Goal: Task Accomplishment & Management: Use online tool/utility

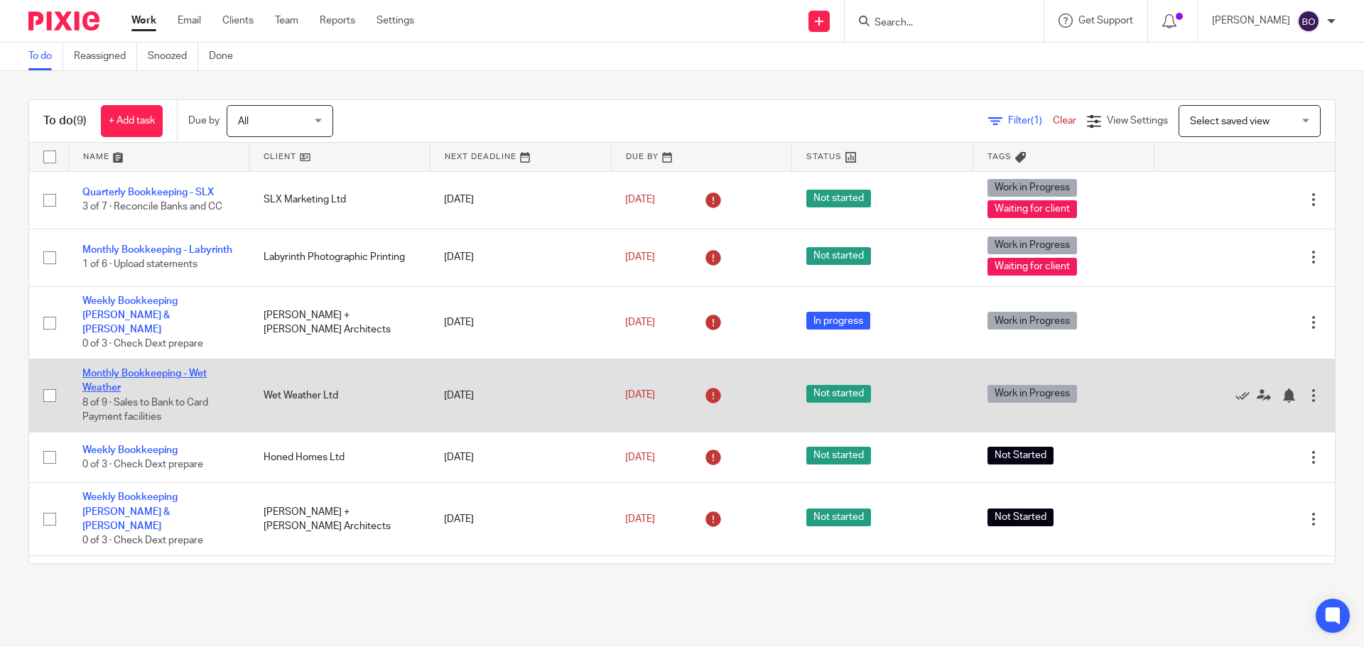
click at [133, 369] on link "Monthly Bookkeeping - Wet Weather" at bounding box center [144, 381] width 124 height 24
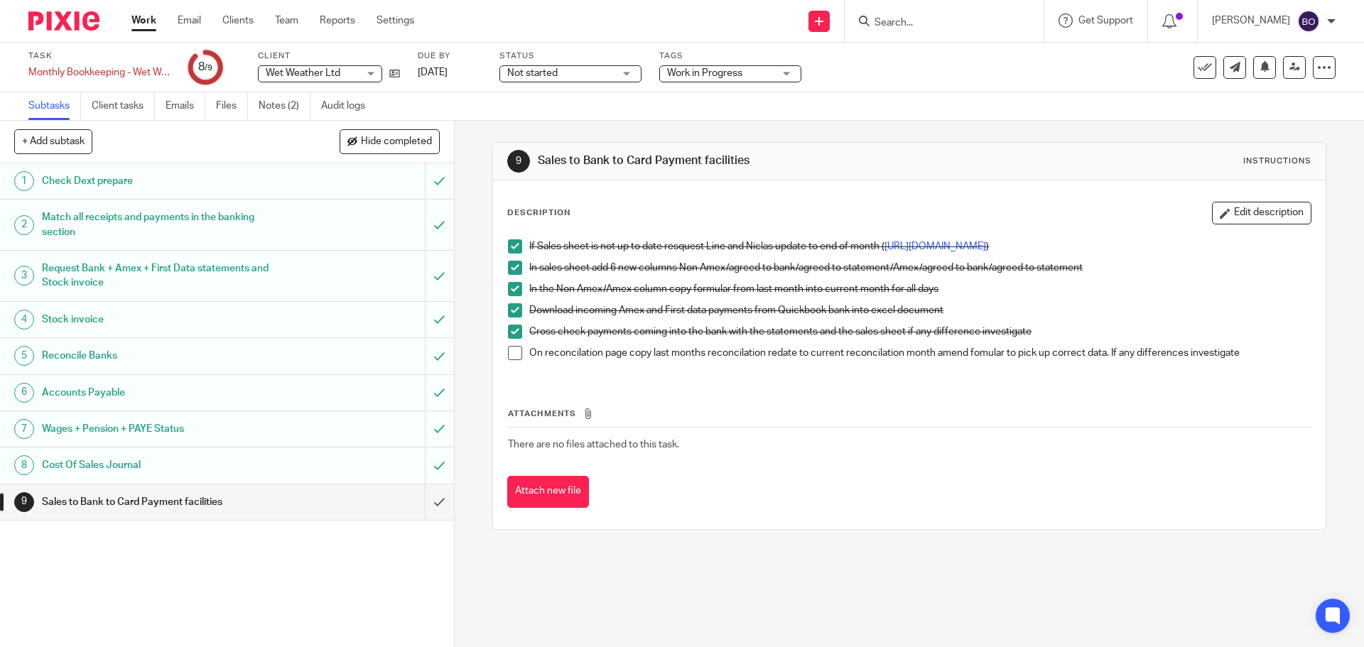
click at [148, 18] on link "Work" at bounding box center [143, 20] width 25 height 14
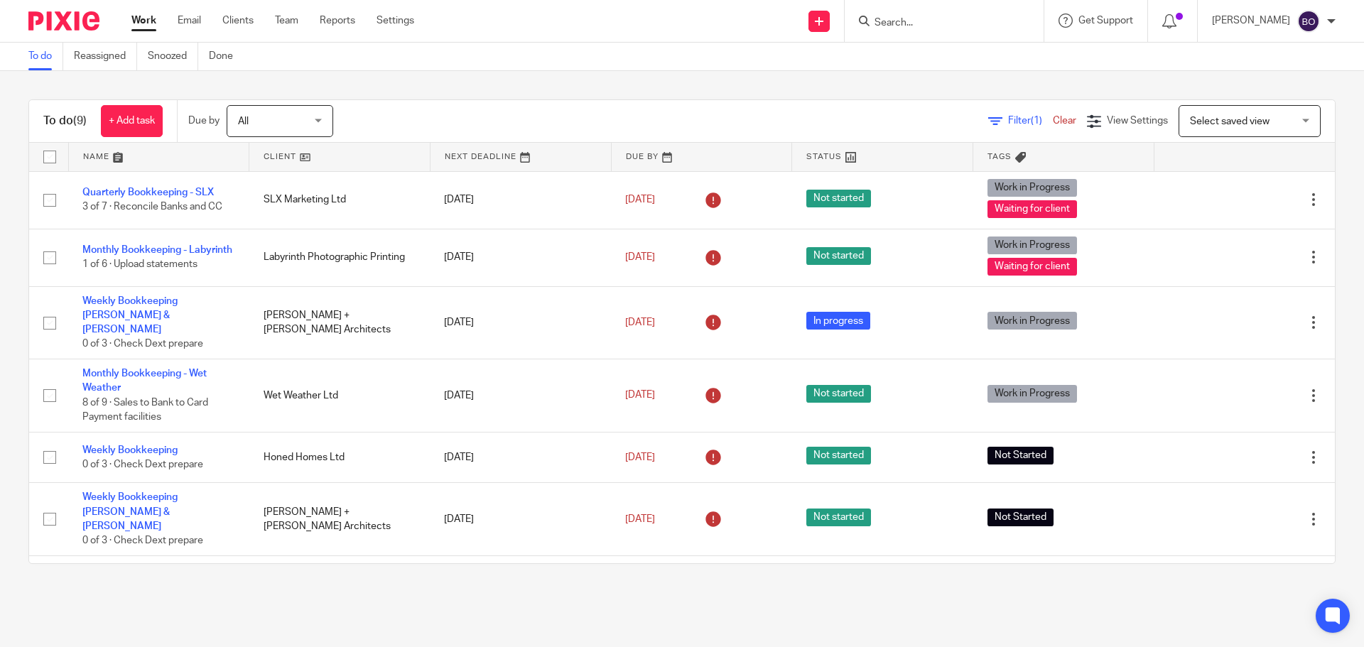
click at [301, 156] on link at bounding box center [339, 157] width 180 height 28
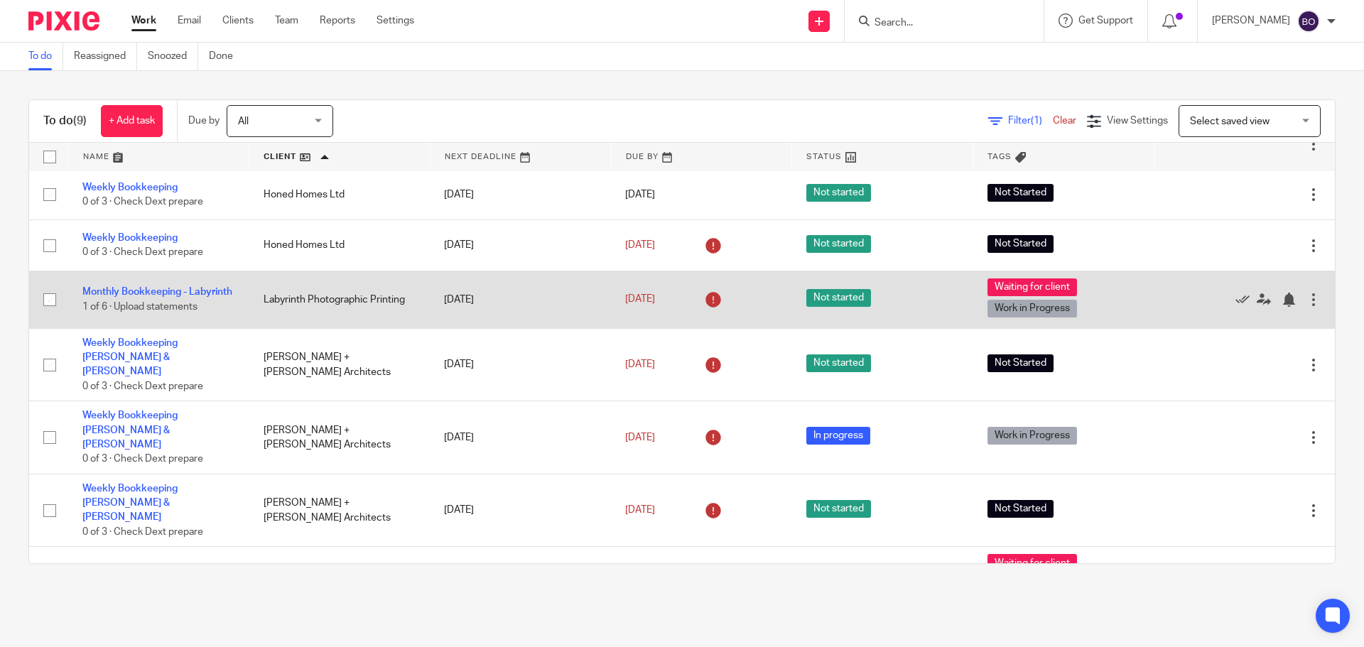
scroll to position [124, 0]
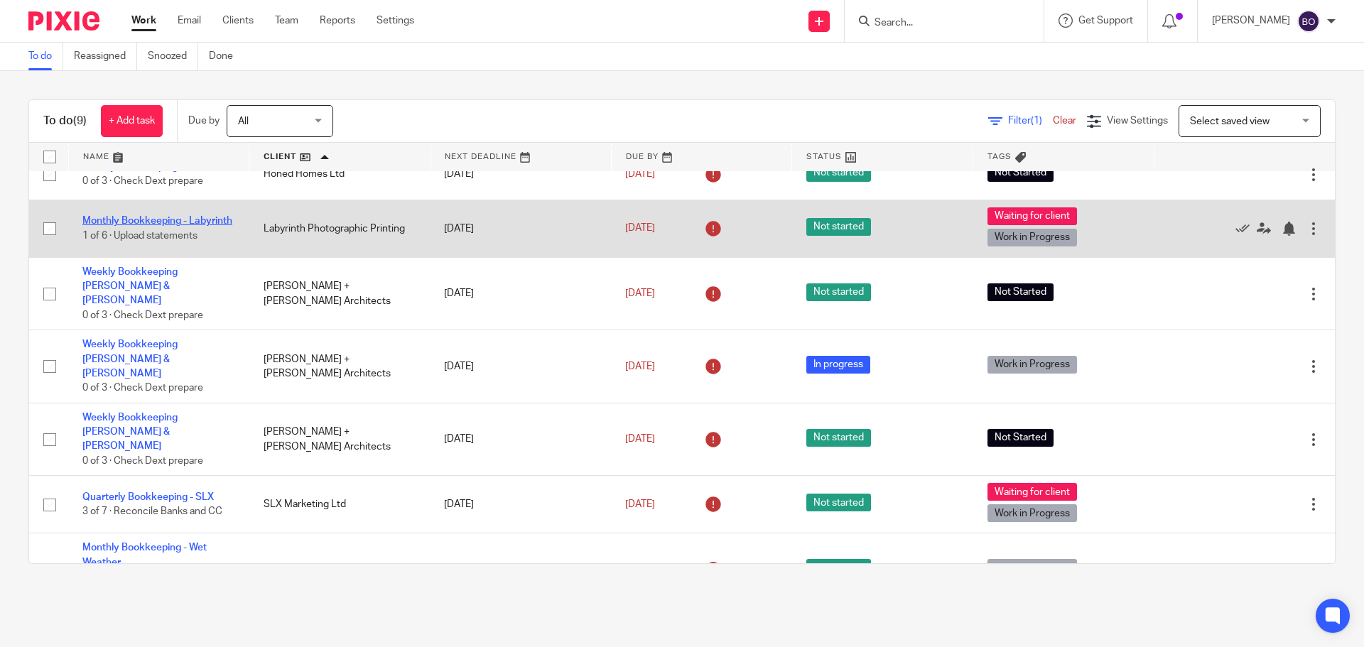
click at [146, 216] on link "Monthly Bookkeeping - Labyrinth" at bounding box center [157, 221] width 150 height 10
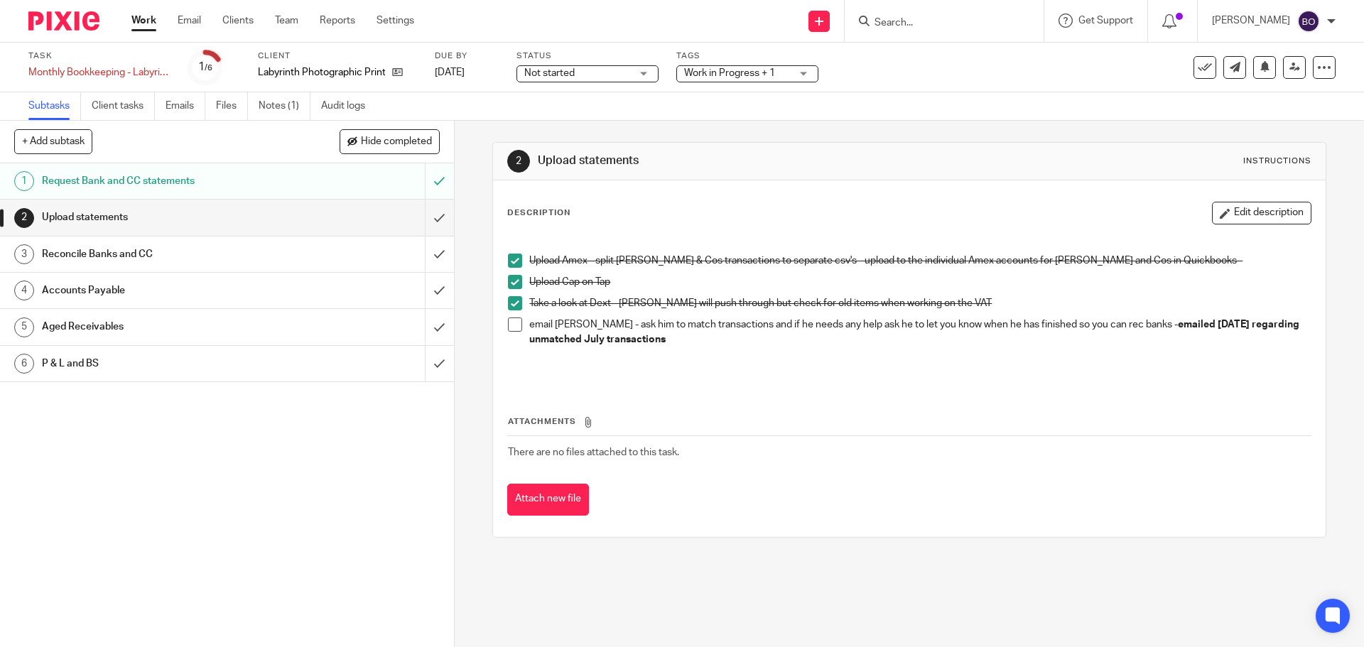
click at [149, 24] on link "Work" at bounding box center [143, 20] width 25 height 14
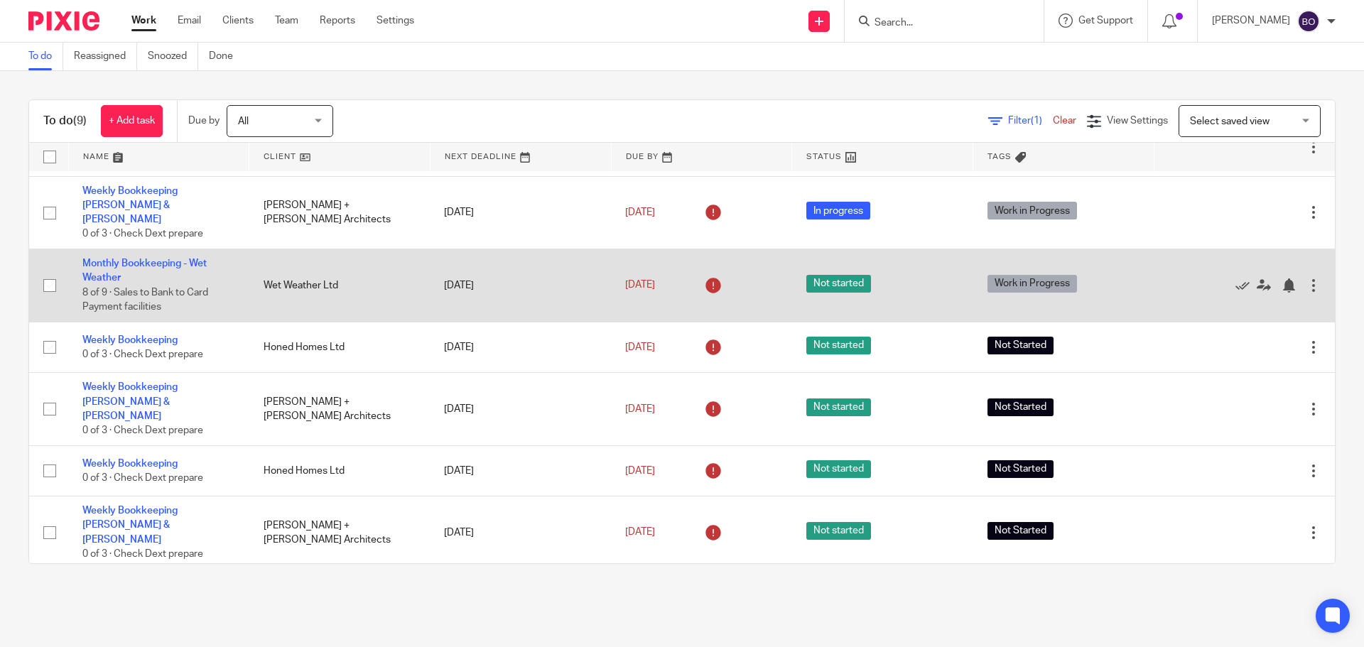
scroll to position [124, 0]
